Goal: Find specific page/section: Find specific page/section

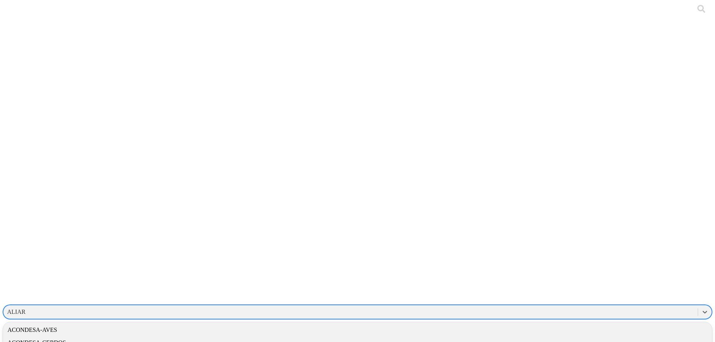
click at [26, 309] on div "ALIAR" at bounding box center [16, 312] width 18 height 7
type input "cyf"
click at [583, 336] on div "CYFPORCICULTURA" at bounding box center [357, 342] width 709 height 13
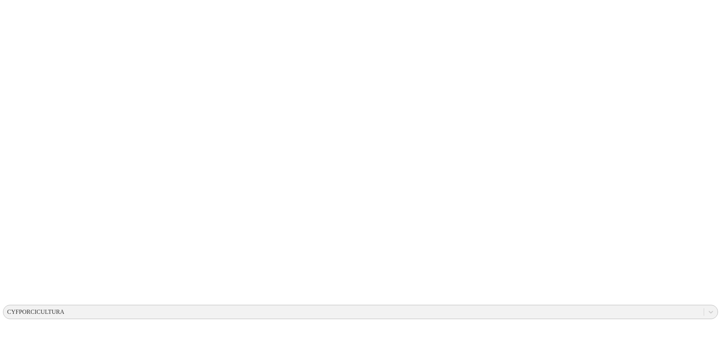
drag, startPoint x: 185, startPoint y: 118, endPoint x: 185, endPoint y: 111, distance: 7.1
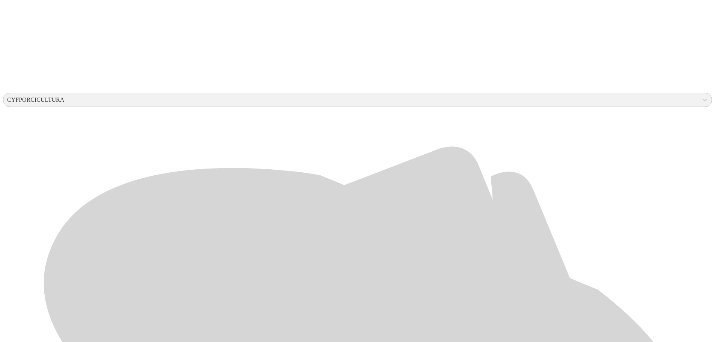
scroll to position [225, 0]
